Goal: Complete application form: Complete application form

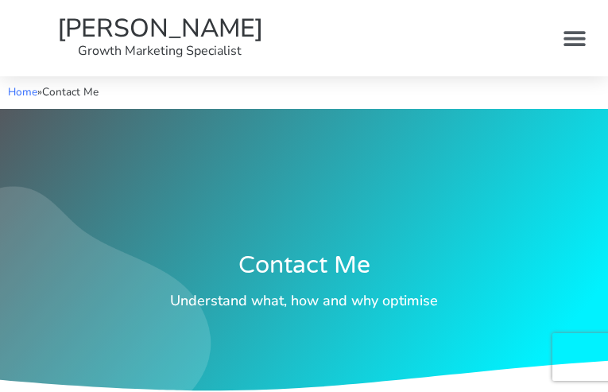
type input "WPlfUmwXhVCWX"
type input "[EMAIL_ADDRESS][DOMAIN_NAME]"
type input "lbcMAmKD"
type input "SQQCSGKuRaPKqaJ"
type input "CCargpADC"
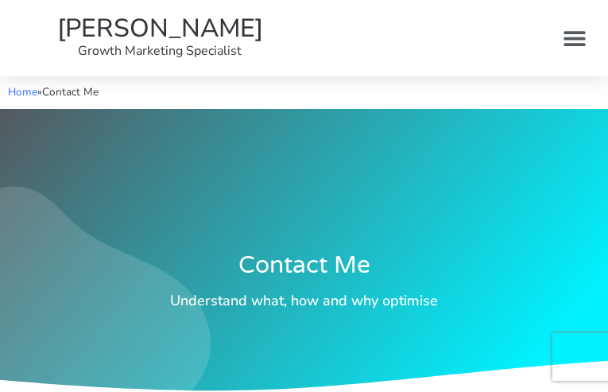
checkbox input "false"
type input "mGtVhZwNSOBEJq"
type input "[EMAIL_ADDRESS][DOMAIN_NAME]"
type input "RohRmRxibr"
checkbox input "false"
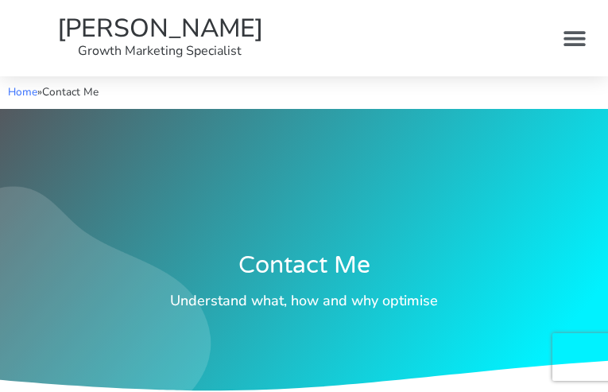
checkbox input "false"
checkbox input "true"
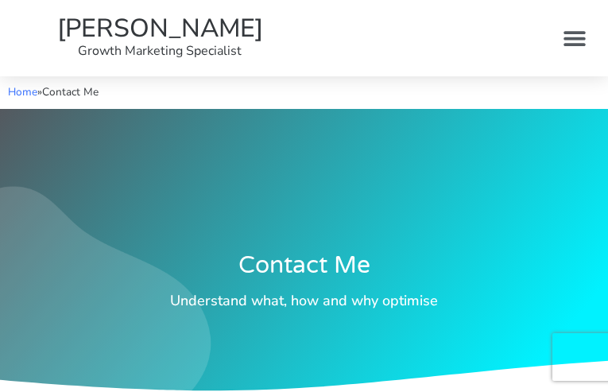
checkbox input "true"
checkbox input "false"
checkbox input "true"
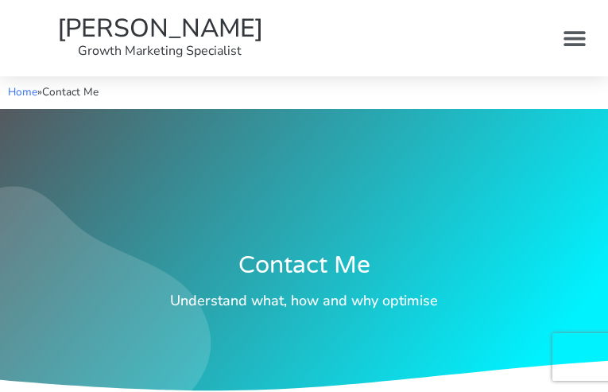
checkbox input "false"
checkbox input "true"
checkbox input "false"
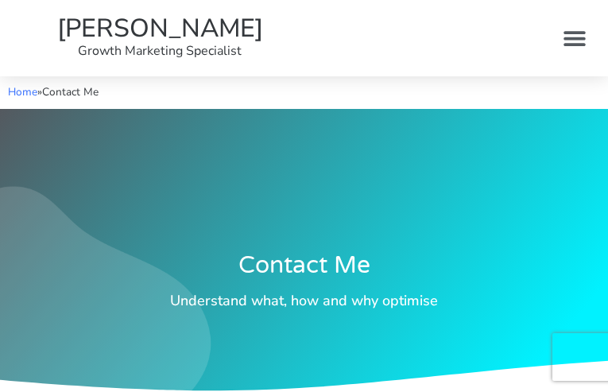
checkbox input "false"
